Goal: Obtain resource: Obtain resource

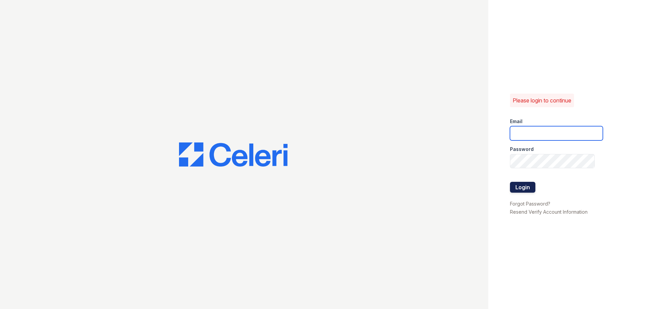
type input "[EMAIL_ADDRESS][DOMAIN_NAME]"
click at [518, 184] on button "Login" at bounding box center [522, 187] width 25 height 11
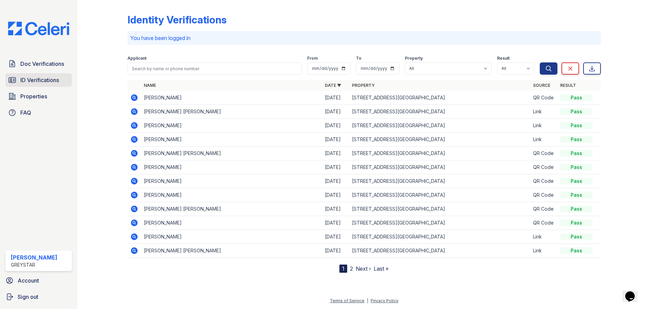
click at [55, 83] on span "ID Verifications" at bounding box center [39, 80] width 39 height 8
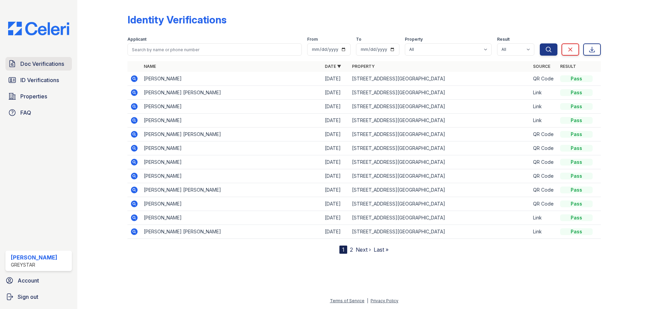
click at [45, 67] on span "Doc Verifications" at bounding box center [42, 64] width 44 height 8
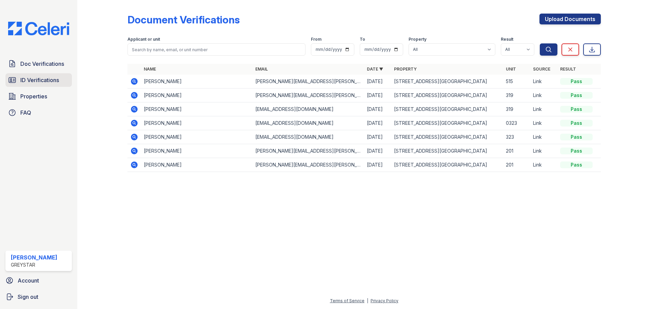
click at [49, 84] on link "ID Verifications" at bounding box center [38, 80] width 66 height 14
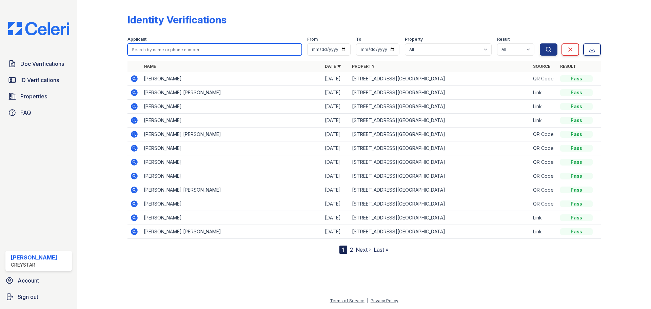
click at [166, 52] on input "search" at bounding box center [214, 49] width 174 height 12
click at [39, 62] on span "Doc Verifications" at bounding box center [42, 64] width 44 height 8
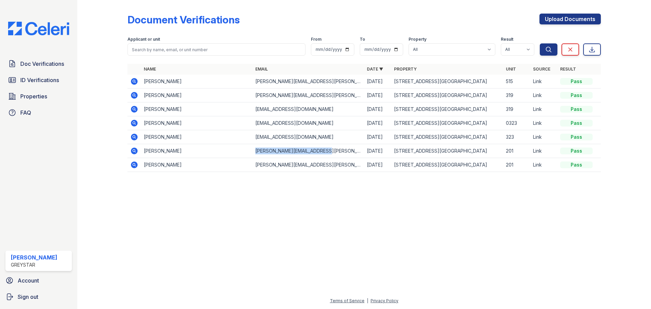
drag, startPoint x: 255, startPoint y: 151, endPoint x: 323, endPoint y: 151, distance: 68.2
click at [323, 151] on td "matthew.bottari@outlook.com" at bounding box center [309, 151] width 112 height 14
click at [319, 181] on div "Document Verifications Upload Documents Filter Applicant or unit From To Proper…" at bounding box center [364, 95] width 552 height 190
drag, startPoint x: 318, startPoint y: 166, endPoint x: 255, endPoint y: 163, distance: 62.8
click at [255, 163] on td "bridget.nobiletti@gmail.com" at bounding box center [309, 165] width 112 height 14
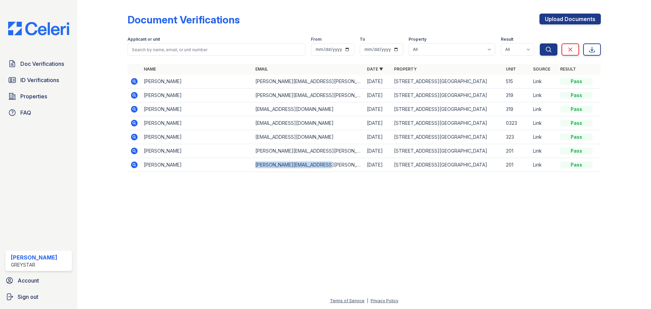
copy td "bridget.nobiletti@gmail.com"
click at [217, 222] on div at bounding box center [364, 243] width 552 height 107
click at [135, 124] on icon at bounding box center [134, 123] width 7 height 7
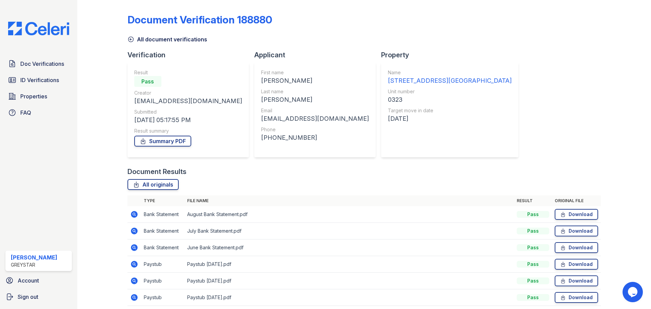
scroll to position [27, 0]
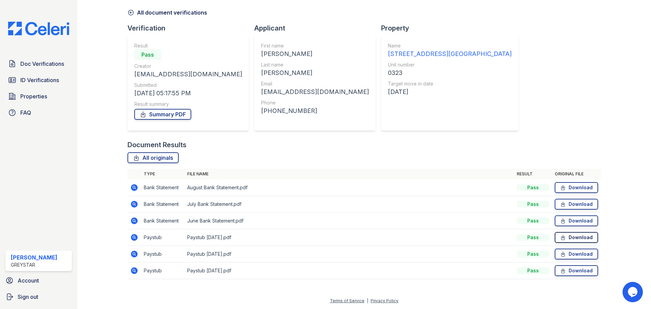
click at [563, 238] on link "Download" at bounding box center [576, 237] width 43 height 11
click at [570, 254] on link "Download" at bounding box center [576, 254] width 43 height 11
click at [570, 271] on link "Download" at bounding box center [576, 270] width 43 height 11
click at [451, 287] on div "Document Verification 188880 All document verifications Verification Result Pas…" at bounding box center [364, 134] width 552 height 323
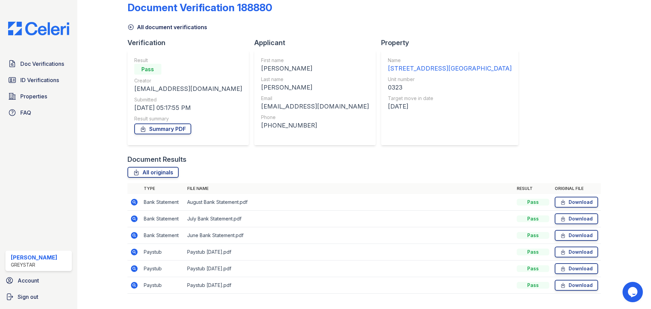
scroll to position [0, 0]
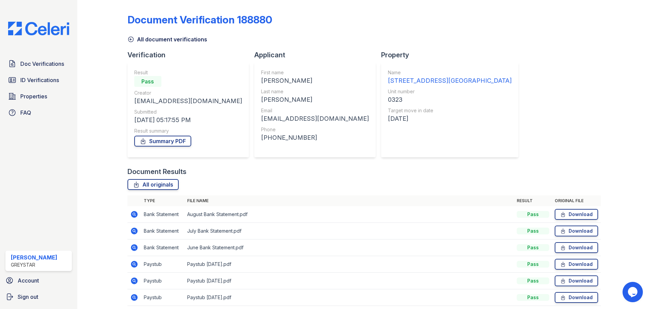
click at [130, 40] on icon at bounding box center [130, 39] width 5 height 5
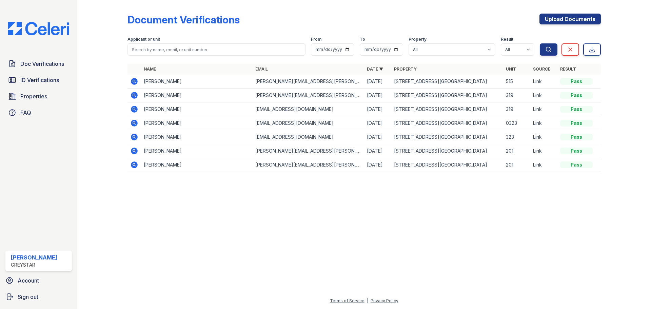
click at [133, 138] on icon at bounding box center [134, 137] width 7 height 7
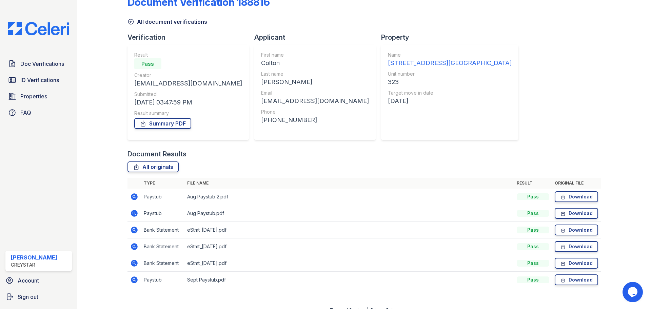
scroll to position [27, 0]
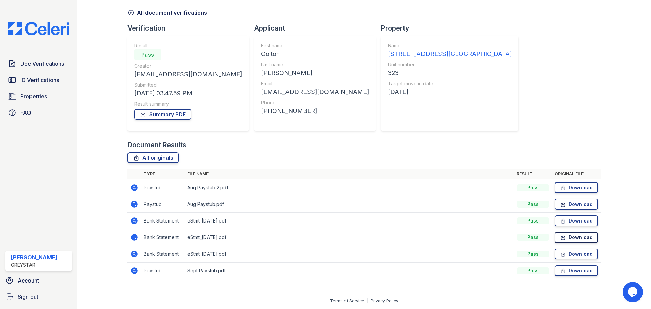
drag, startPoint x: 564, startPoint y: 274, endPoint x: 571, endPoint y: 237, distance: 37.6
click at [564, 274] on link "Download" at bounding box center [576, 270] width 43 height 11
click at [574, 185] on link "Download" at bounding box center [576, 187] width 43 height 11
click at [574, 203] on link "Download" at bounding box center [576, 204] width 43 height 11
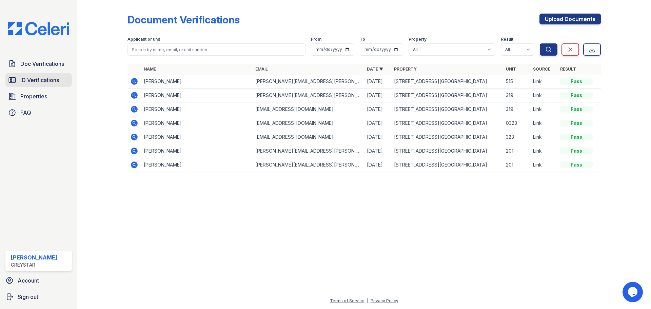
click at [49, 82] on span "ID Verifications" at bounding box center [39, 80] width 39 height 8
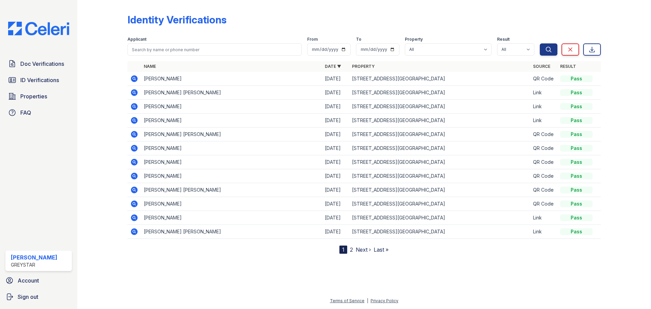
click at [134, 232] on icon at bounding box center [134, 231] width 2 height 2
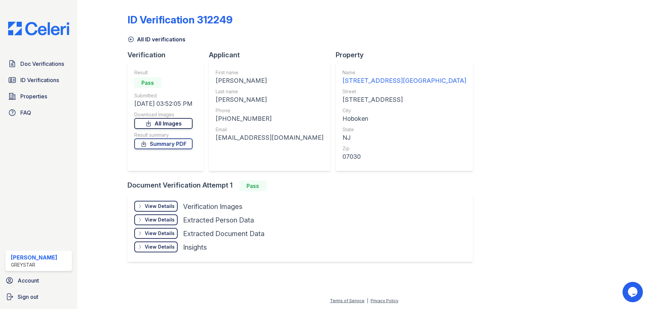
click at [184, 122] on link "All Images" at bounding box center [163, 123] width 58 height 11
click at [129, 38] on icon at bounding box center [130, 39] width 5 height 5
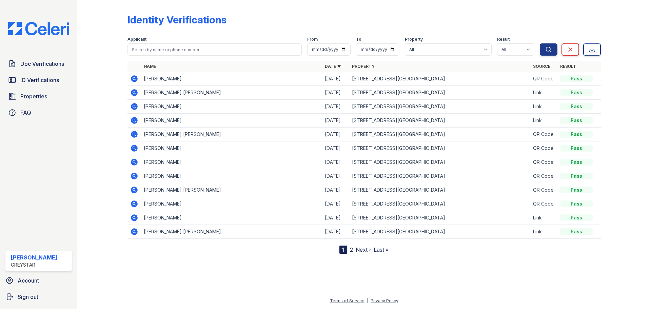
click at [134, 218] on icon at bounding box center [134, 218] width 8 height 8
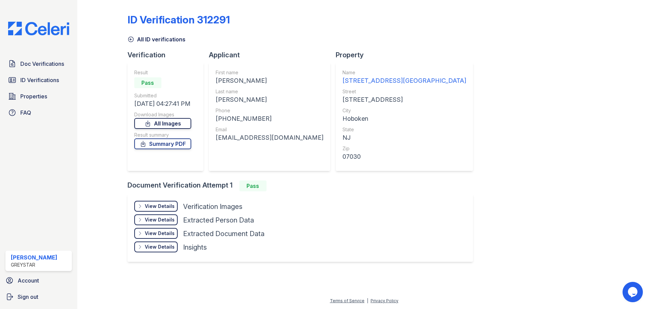
click at [175, 124] on link "All Images" at bounding box center [162, 123] width 57 height 11
click at [34, 62] on span "Doc Verifications" at bounding box center [42, 64] width 44 height 8
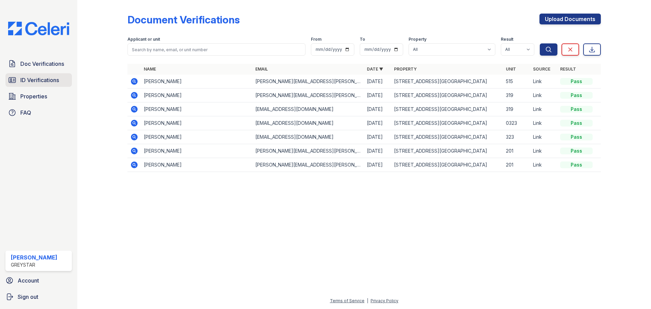
click at [35, 78] on span "ID Verifications" at bounding box center [39, 80] width 39 height 8
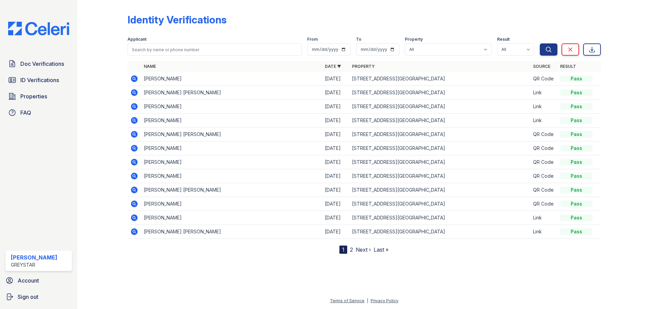
click at [135, 121] on icon at bounding box center [134, 120] width 7 height 7
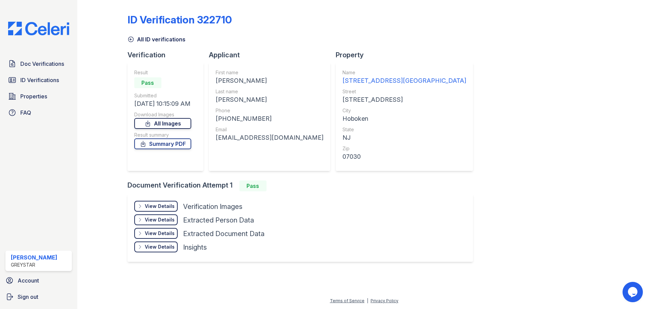
click at [156, 122] on link "All Images" at bounding box center [162, 123] width 57 height 11
